Goal: Transaction & Acquisition: Purchase product/service

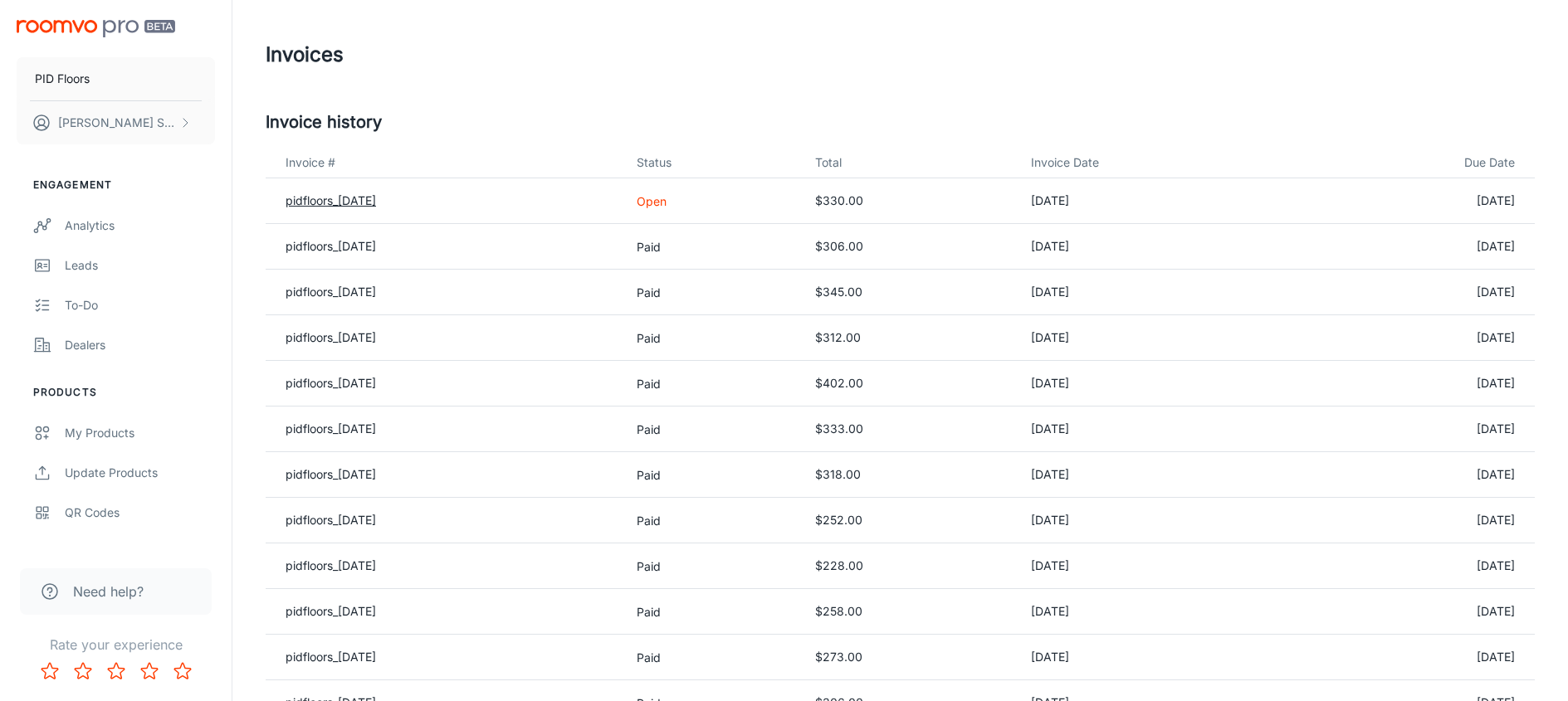
click at [375, 200] on link "pidfloors_[DATE]" at bounding box center [331, 200] width 91 height 14
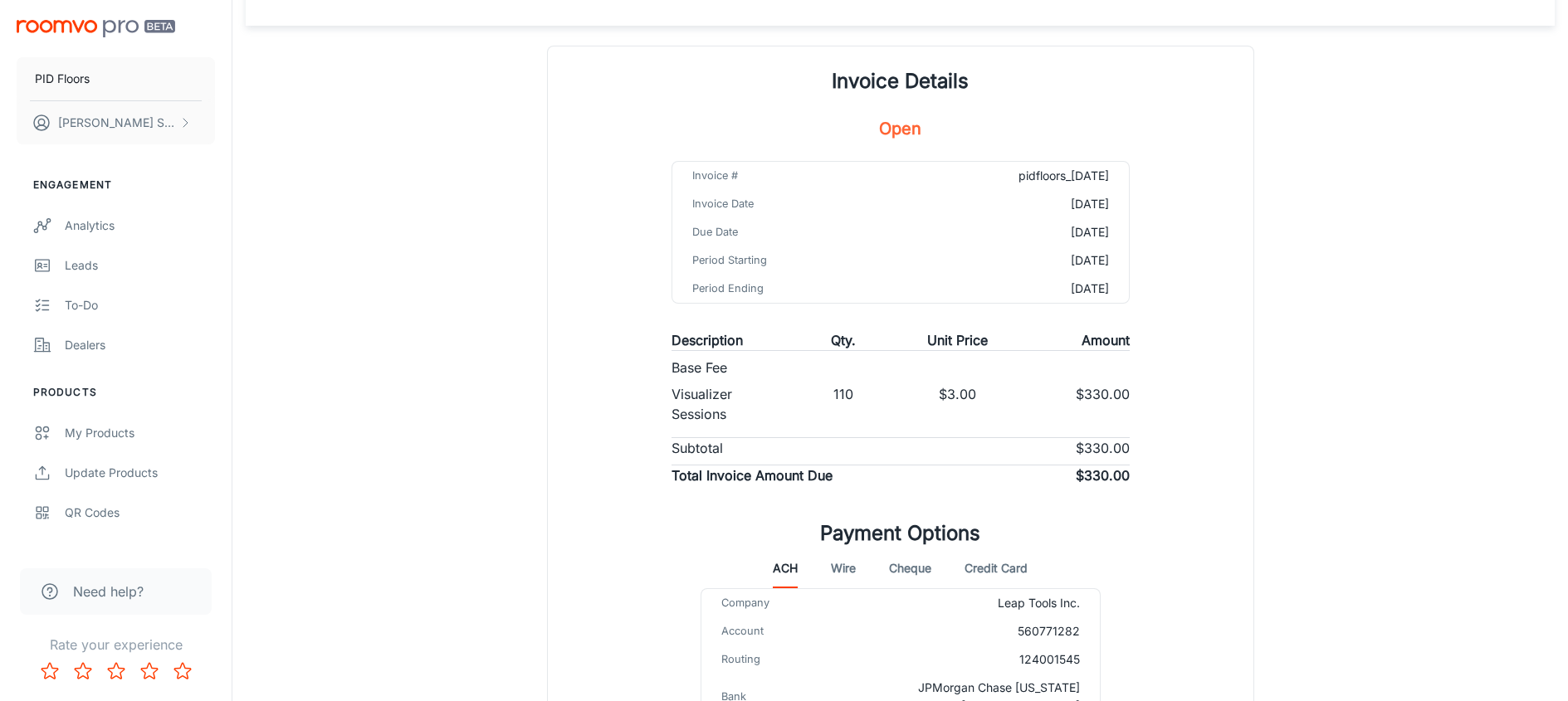
scroll to position [96, 0]
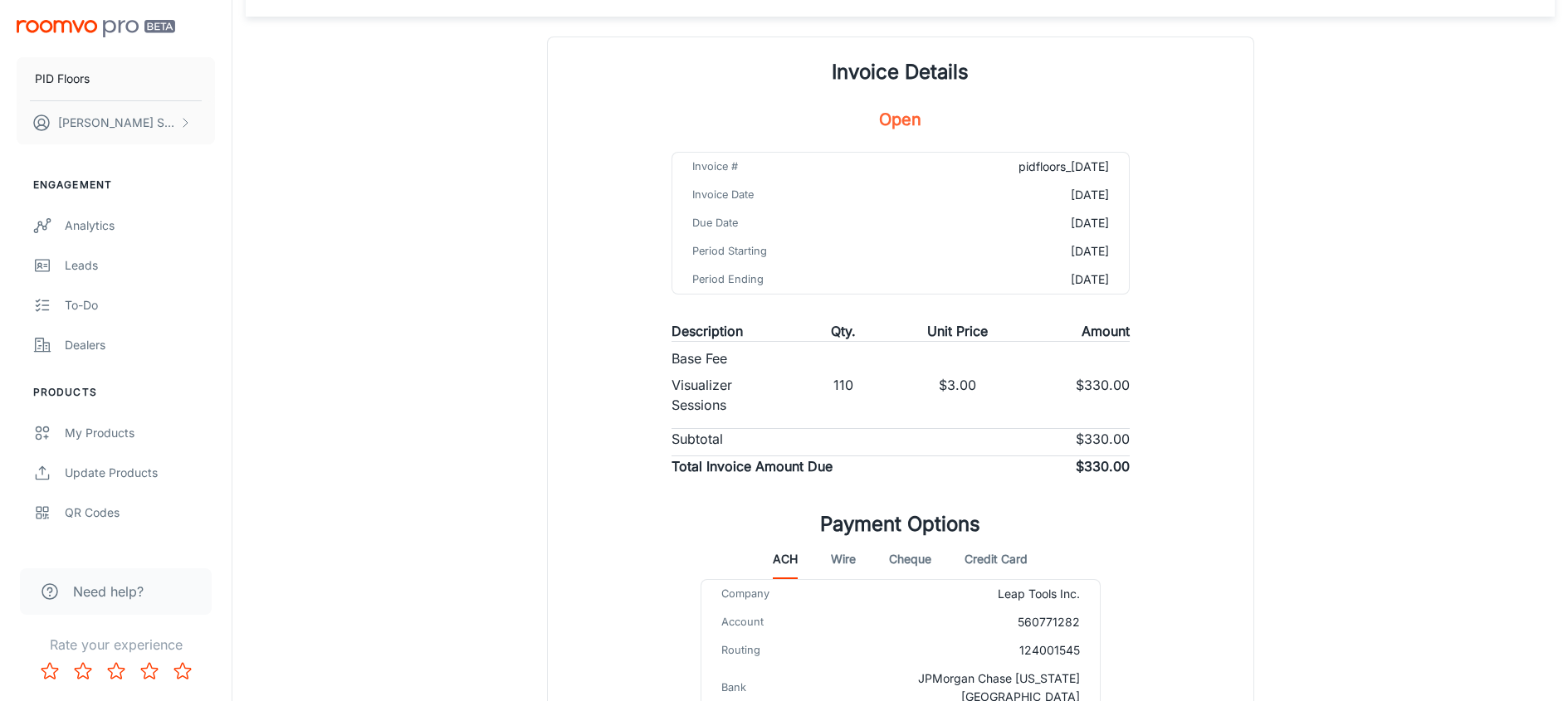
click at [996, 561] on button "Credit Card" at bounding box center [995, 559] width 63 height 40
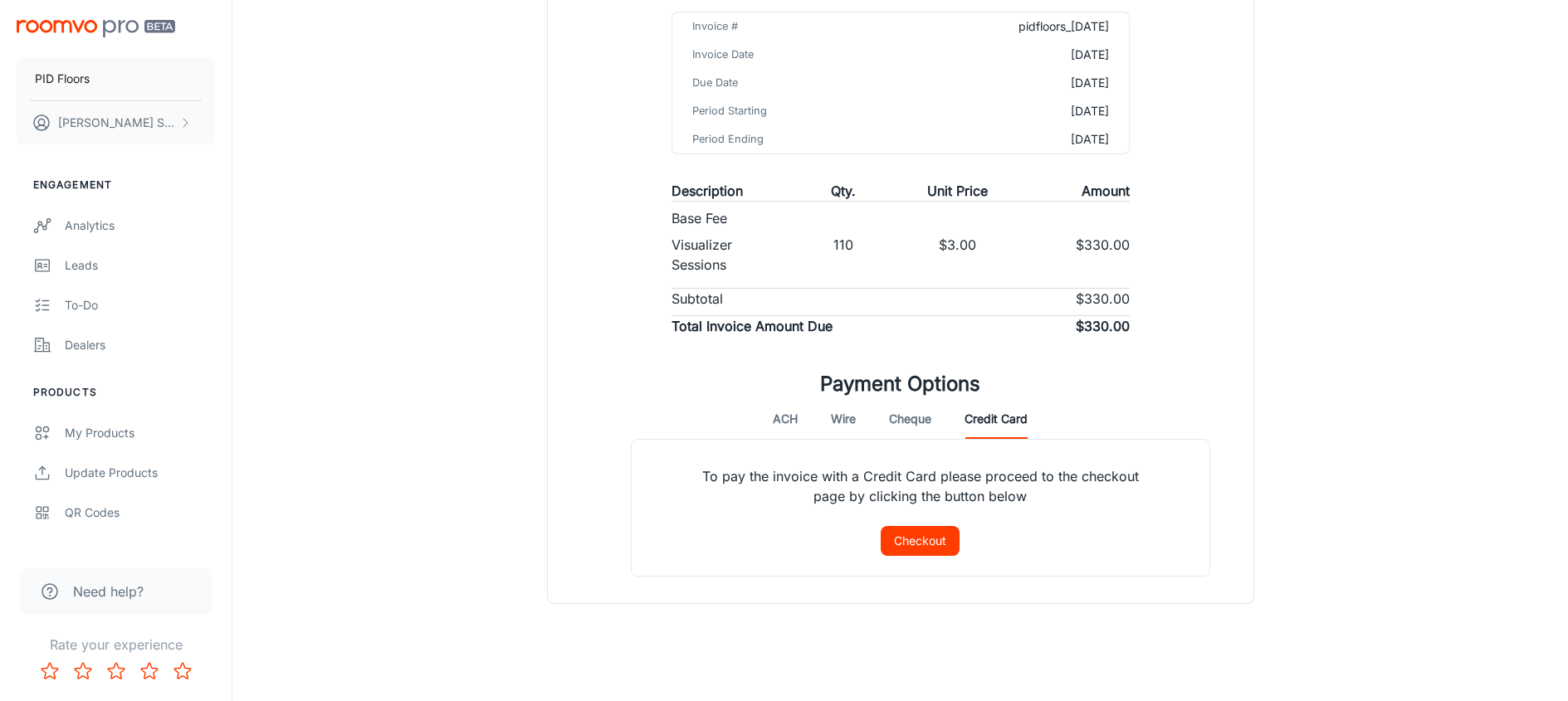
scroll to position [245, 0]
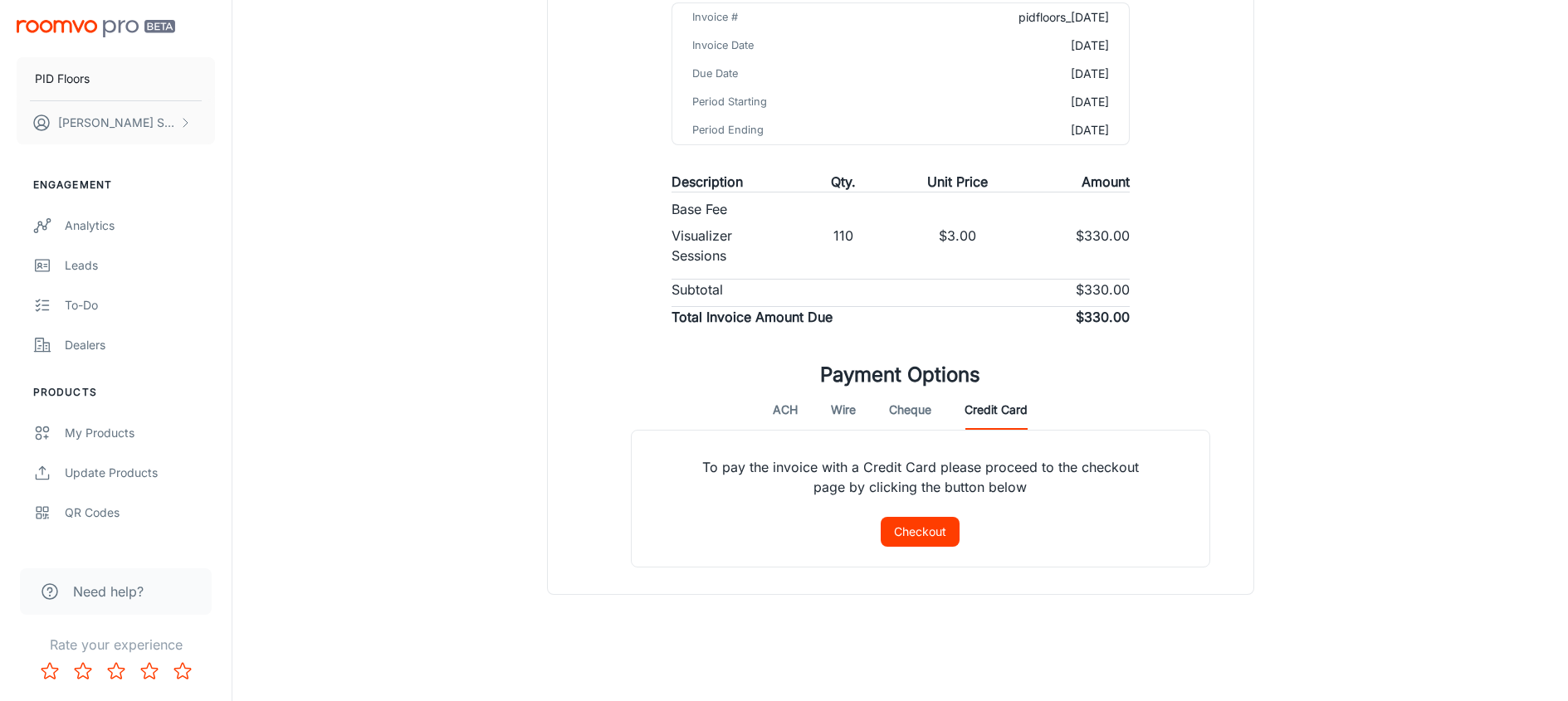
click at [898, 527] on button "Checkout" at bounding box center [920, 532] width 79 height 30
